Goal: Use online tool/utility: Utilize a website feature to perform a specific function

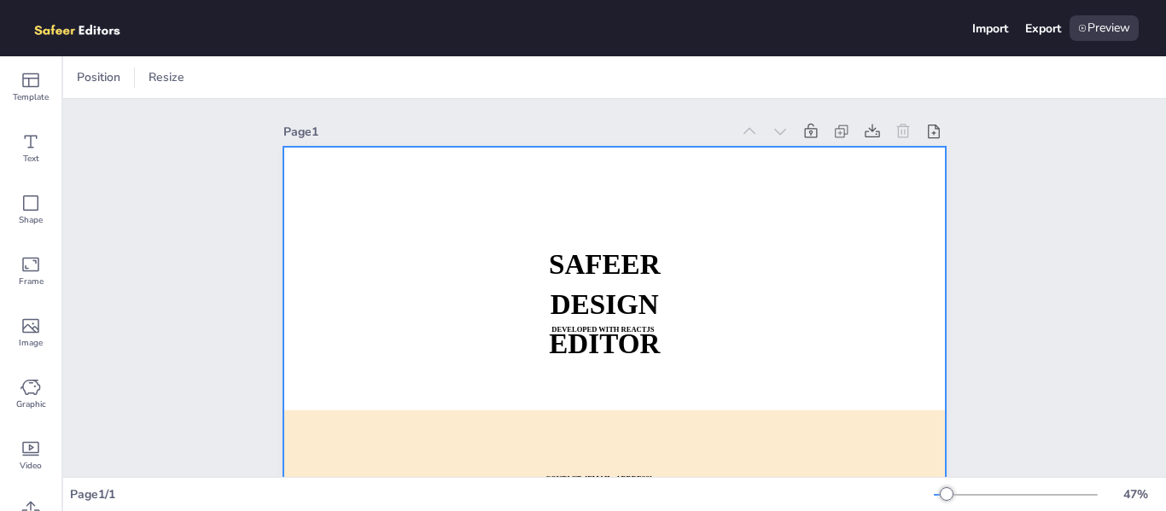
scroll to position [85, 0]
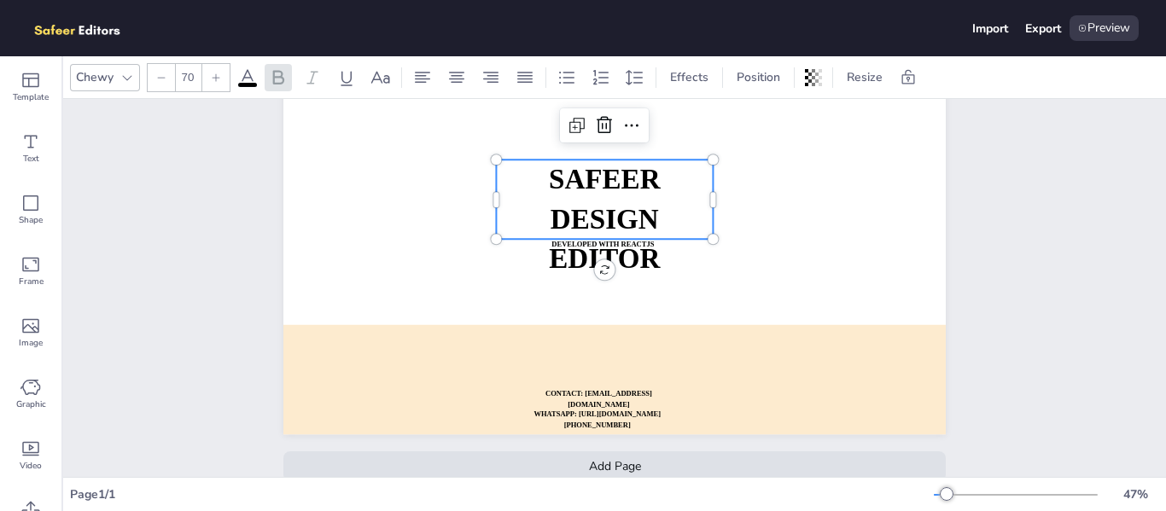
click at [530, 244] on p "DESIGN EDITOR" at bounding box center [604, 239] width 217 height 79
click at [38, 134] on icon at bounding box center [30, 141] width 20 height 20
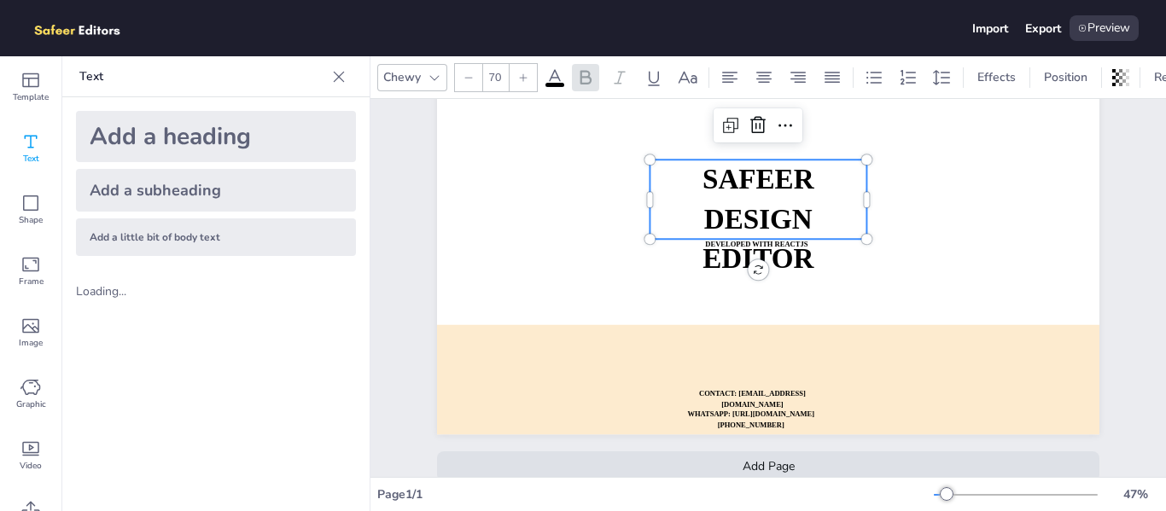
click at [38, 134] on icon at bounding box center [30, 141] width 20 height 20
click at [34, 230] on div "Shape" at bounding box center [30, 209] width 61 height 61
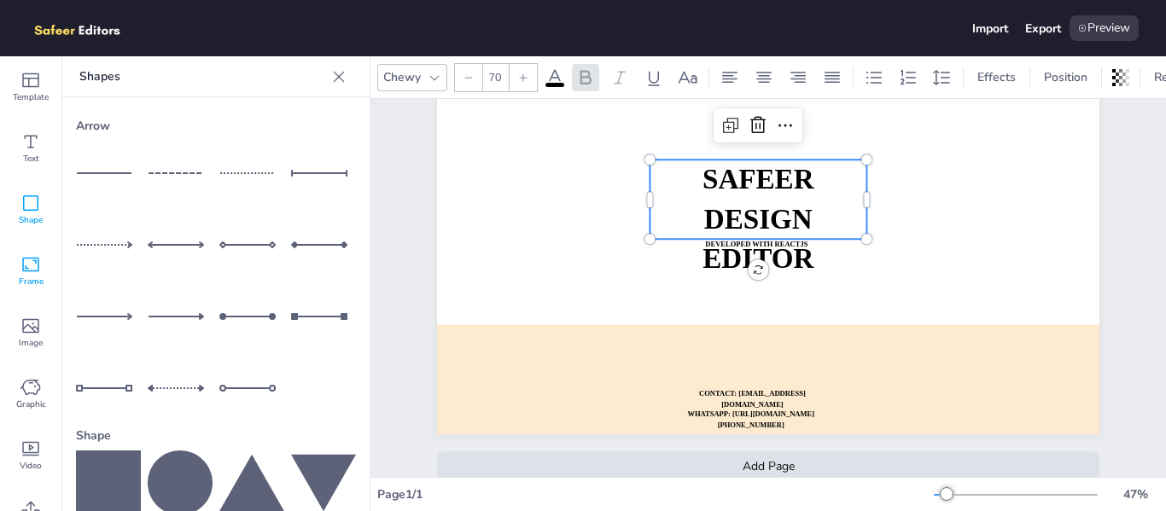
click at [34, 286] on span "Frame" at bounding box center [31, 282] width 25 height 14
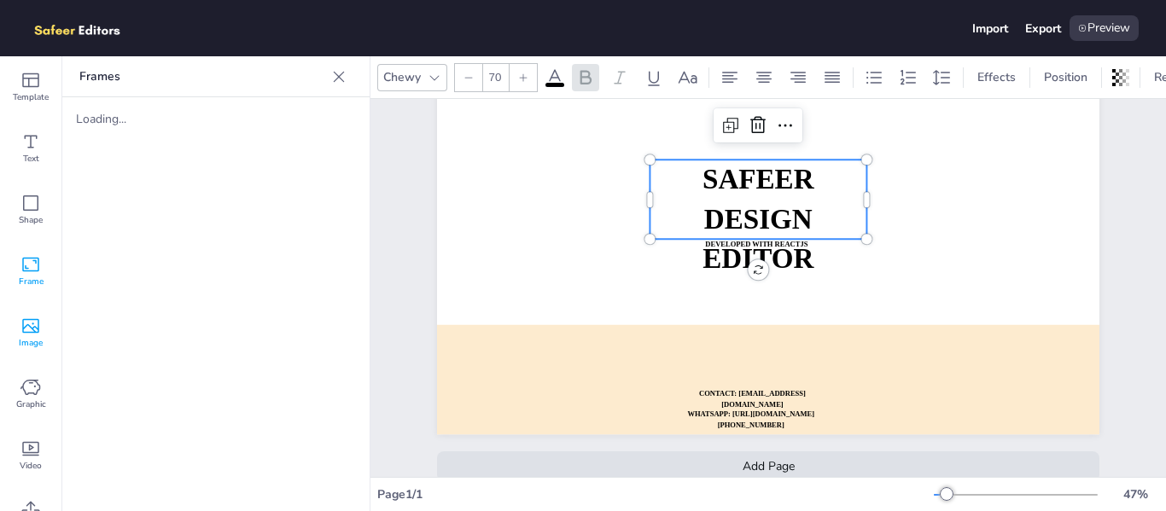
click at [22, 313] on div "Image" at bounding box center [30, 332] width 61 height 61
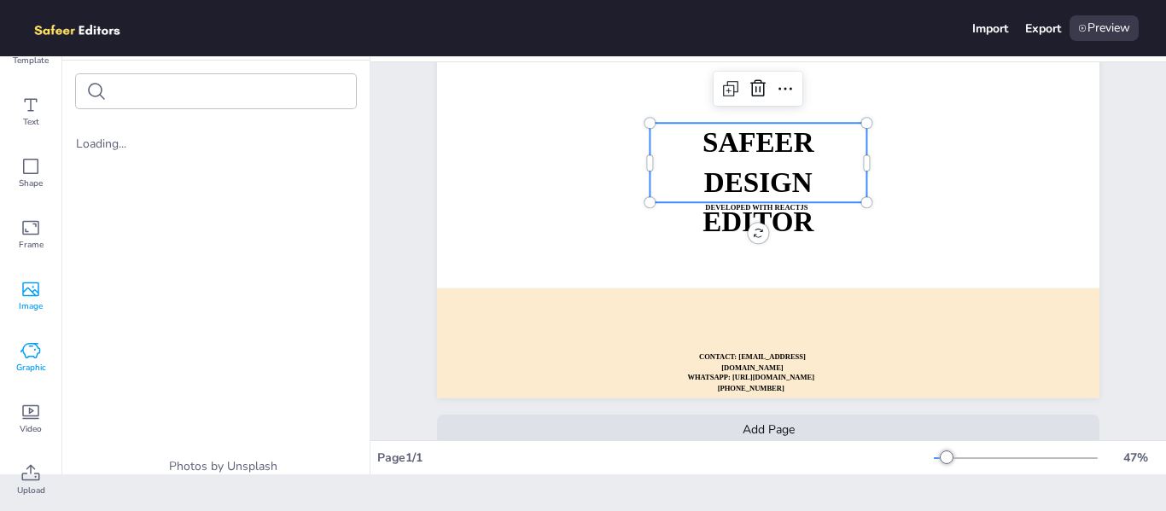
click at [45, 359] on div "Graphic" at bounding box center [30, 357] width 61 height 61
click at [15, 412] on div "Video" at bounding box center [30, 419] width 61 height 61
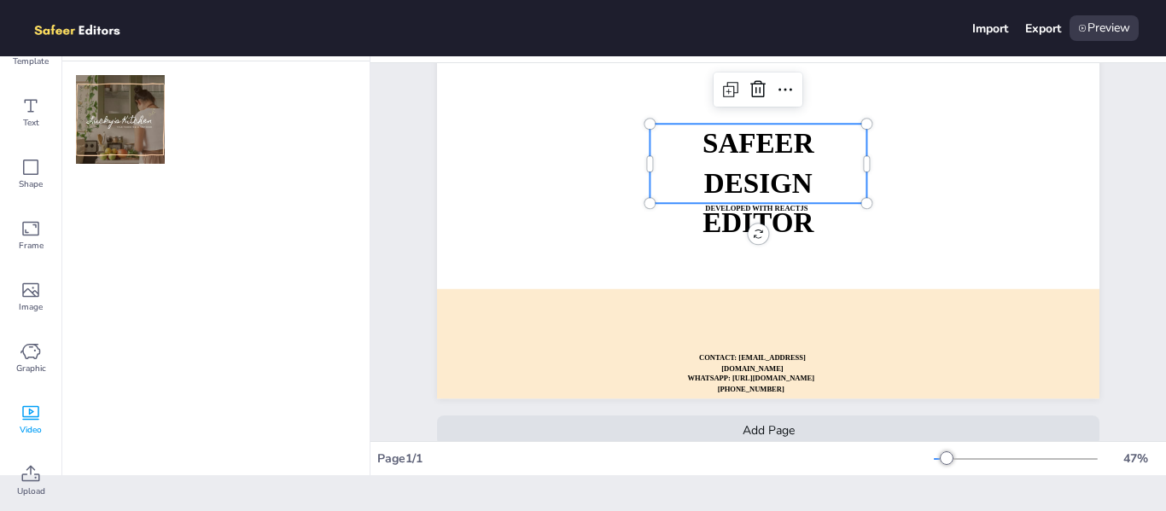
scroll to position [0, 0]
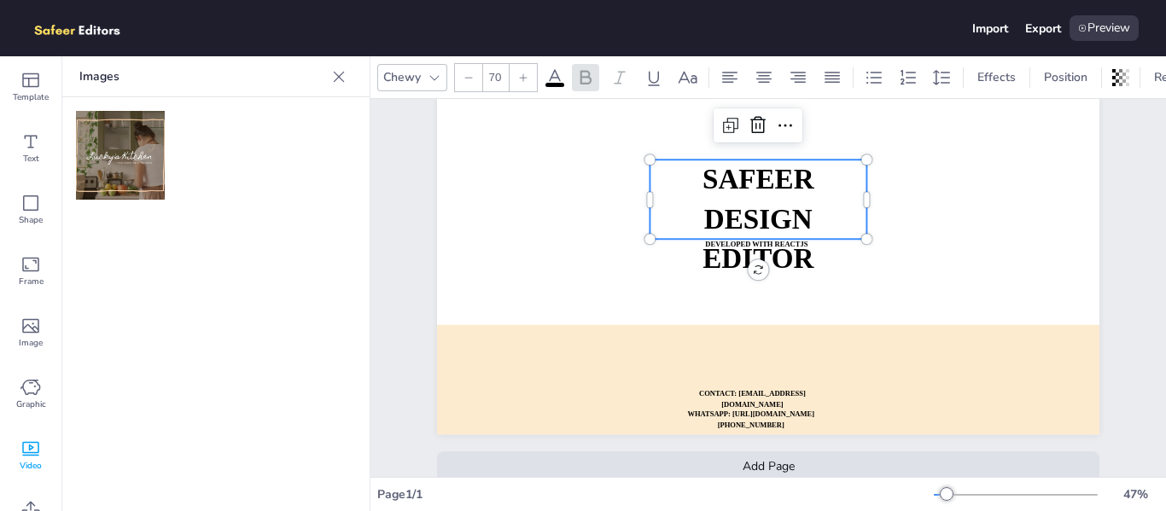
click at [138, 202] on div at bounding box center [215, 155] width 307 height 116
click at [136, 144] on img at bounding box center [120, 155] width 89 height 89
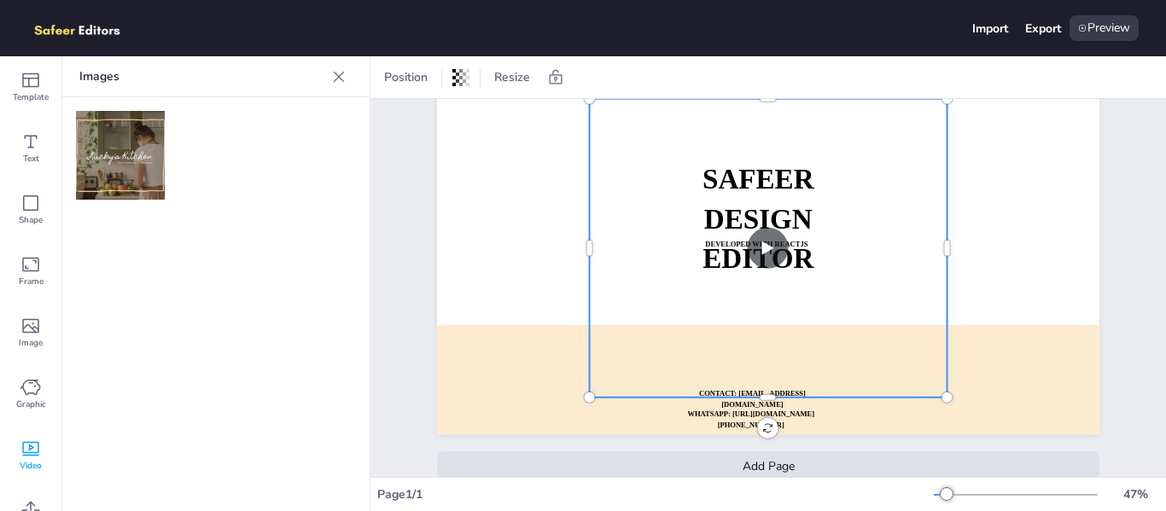
scroll to position [37, 0]
